Goal: Task Accomplishment & Management: Use online tool/utility

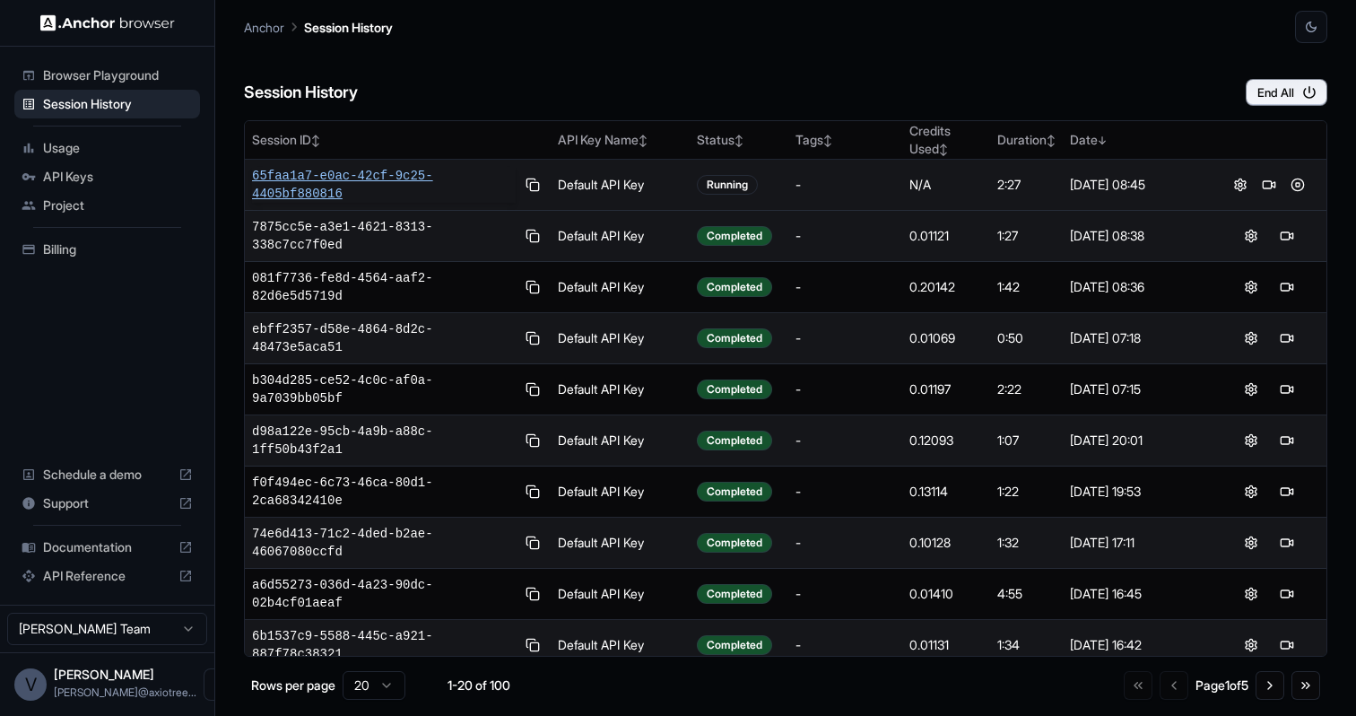
click at [386, 176] on span "65faa1a7-e0ac-42cf-9c25-4405bf880816" at bounding box center [384, 185] width 264 height 36
click at [1297, 180] on button at bounding box center [1298, 185] width 22 height 22
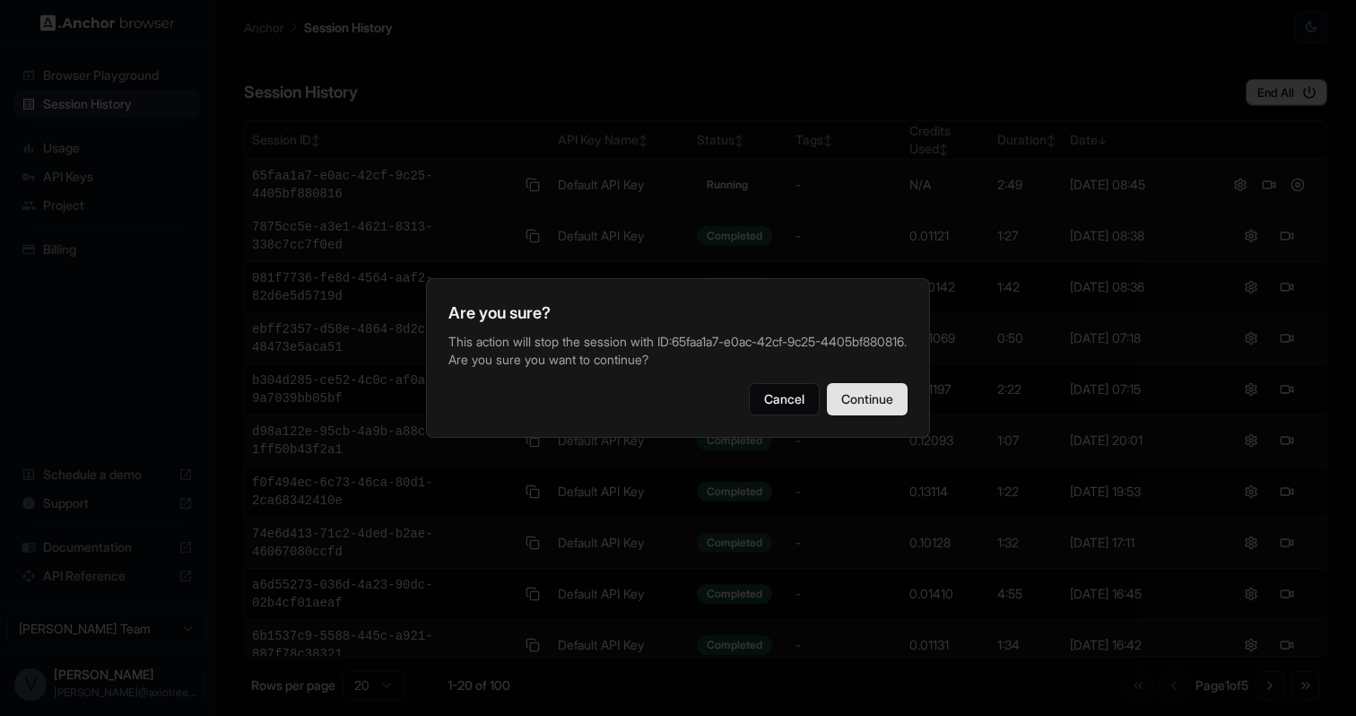
click at [865, 415] on button "Continue" at bounding box center [867, 399] width 81 height 32
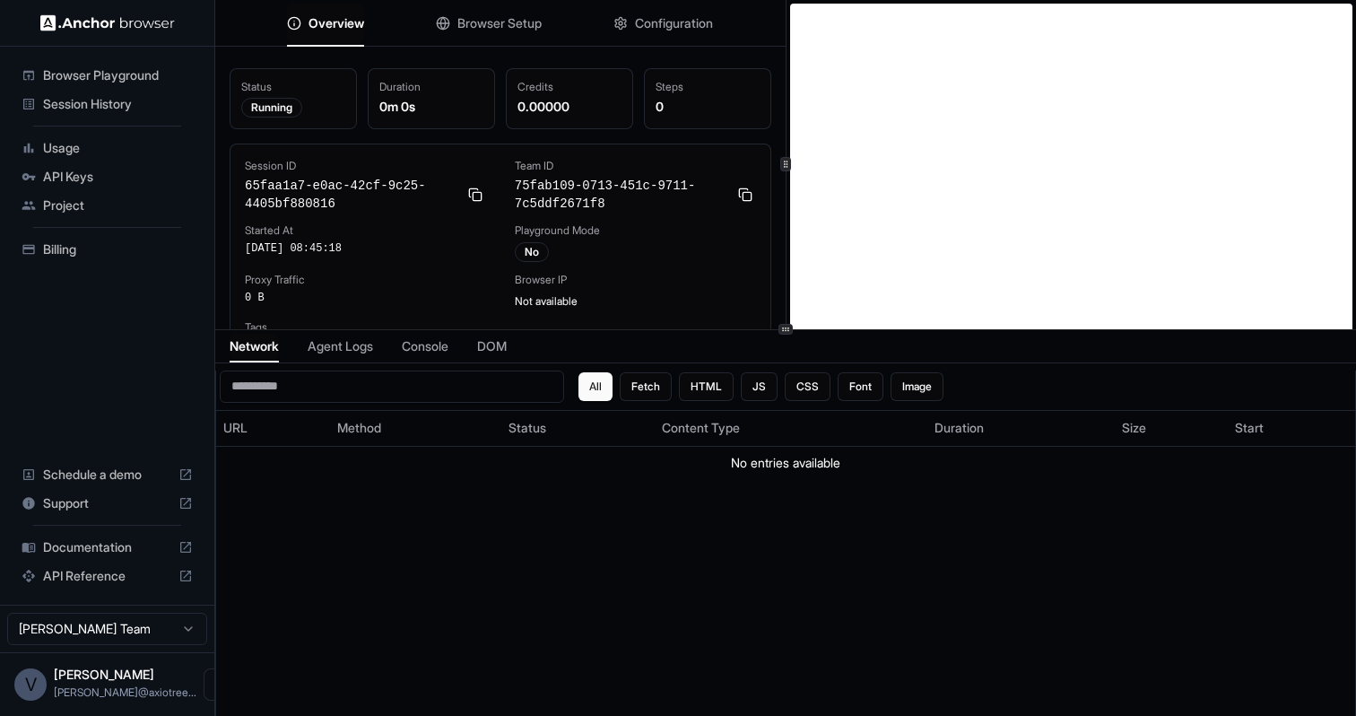
click at [491, 22] on span "Browser Setup" at bounding box center [499, 23] width 84 height 18
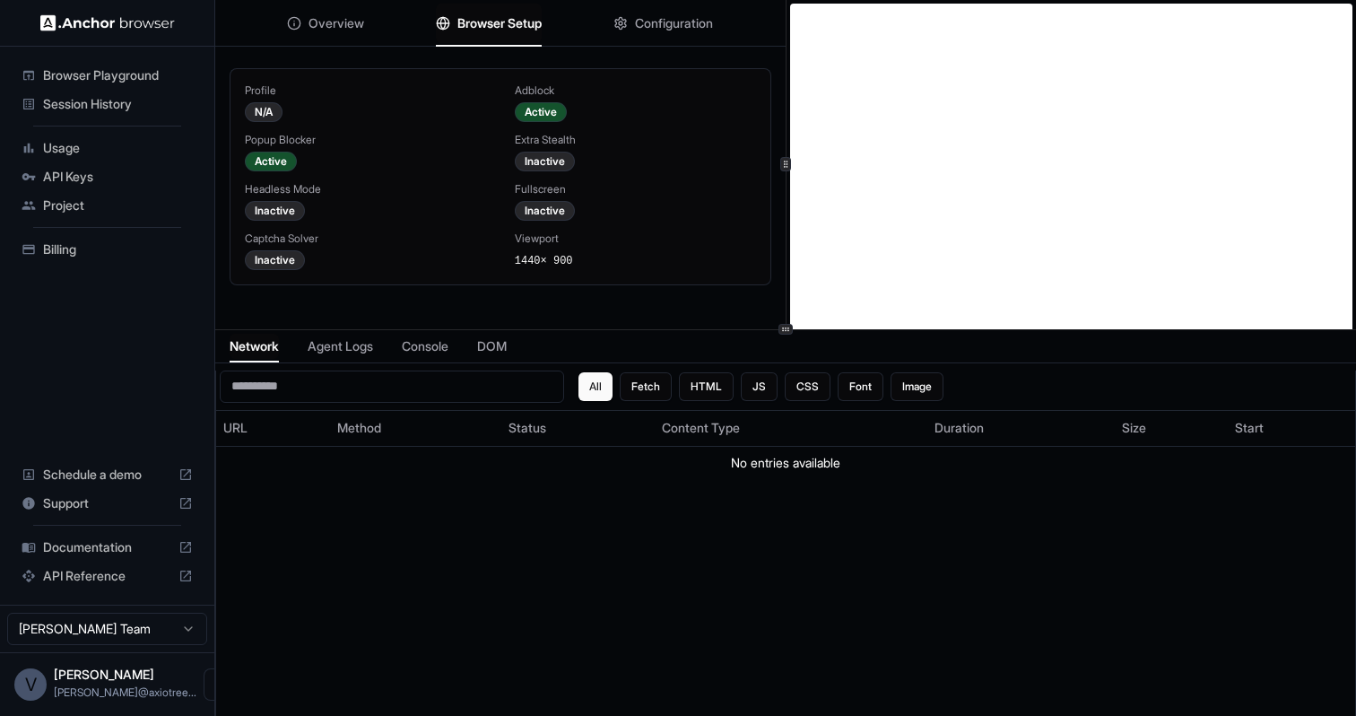
click at [650, 30] on span "Configuration" at bounding box center [674, 23] width 78 height 18
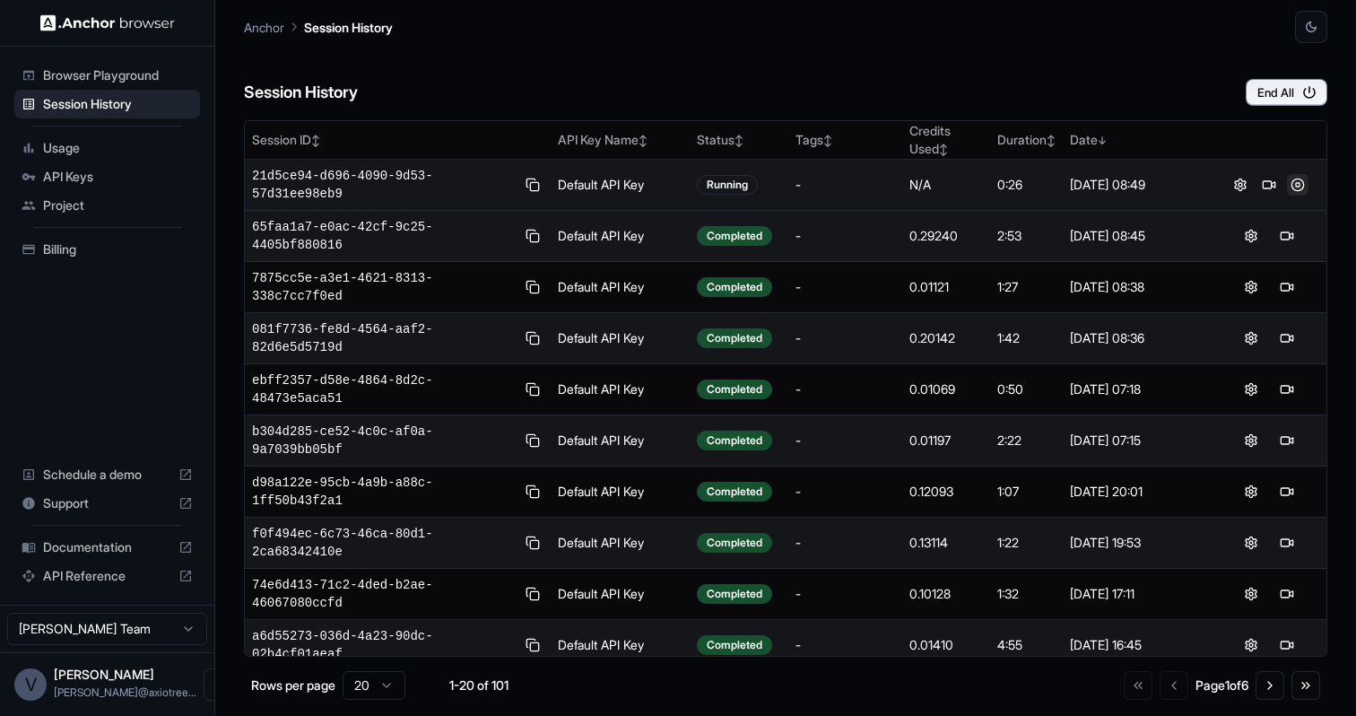
click at [1292, 187] on button at bounding box center [1298, 185] width 22 height 22
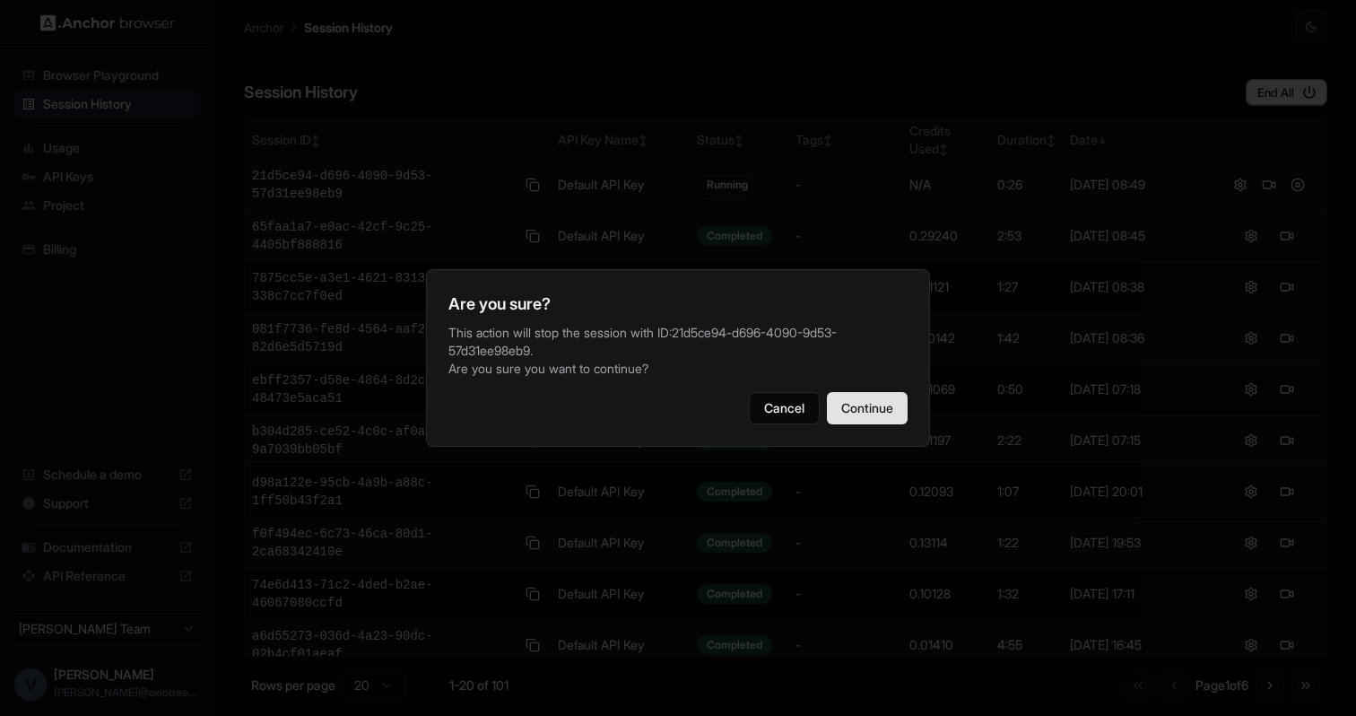
click at [856, 397] on button "Continue" at bounding box center [867, 408] width 81 height 32
